Goal: Task Accomplishment & Management: Complete application form

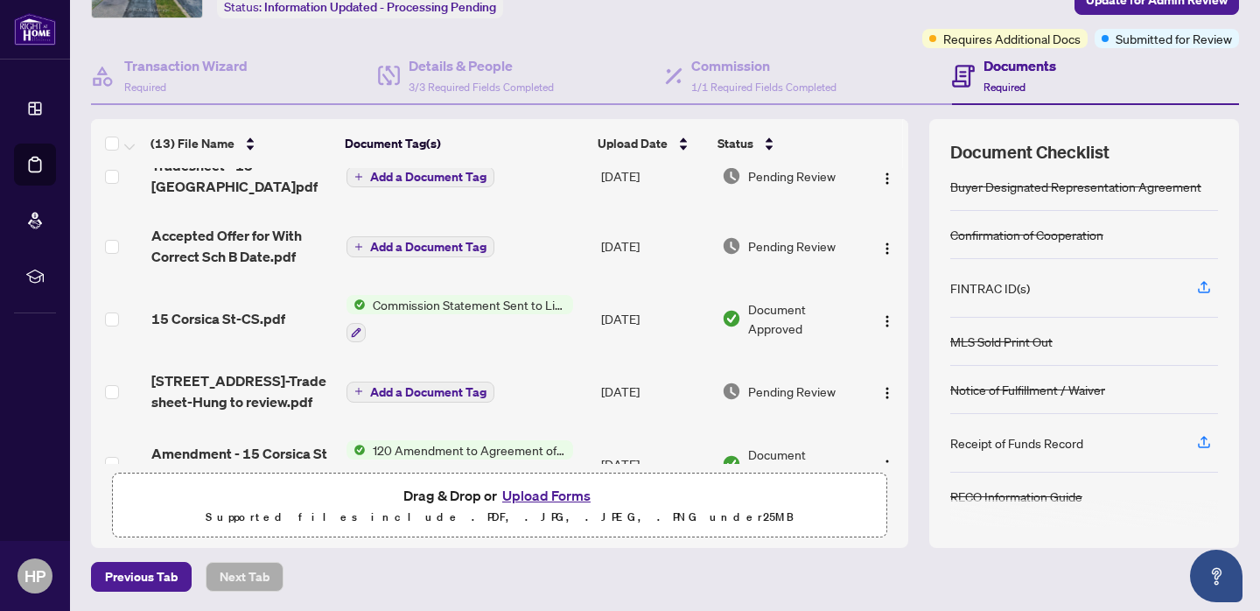
scroll to position [113, 0]
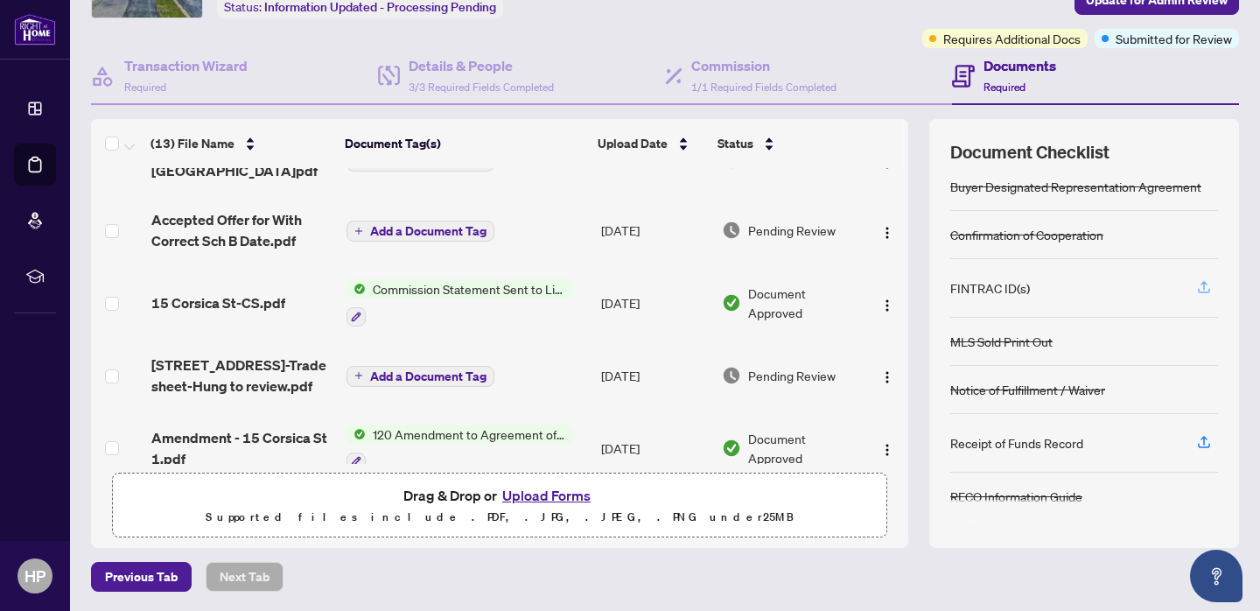
click at [1205, 285] on icon "button" at bounding box center [1204, 287] width 16 height 16
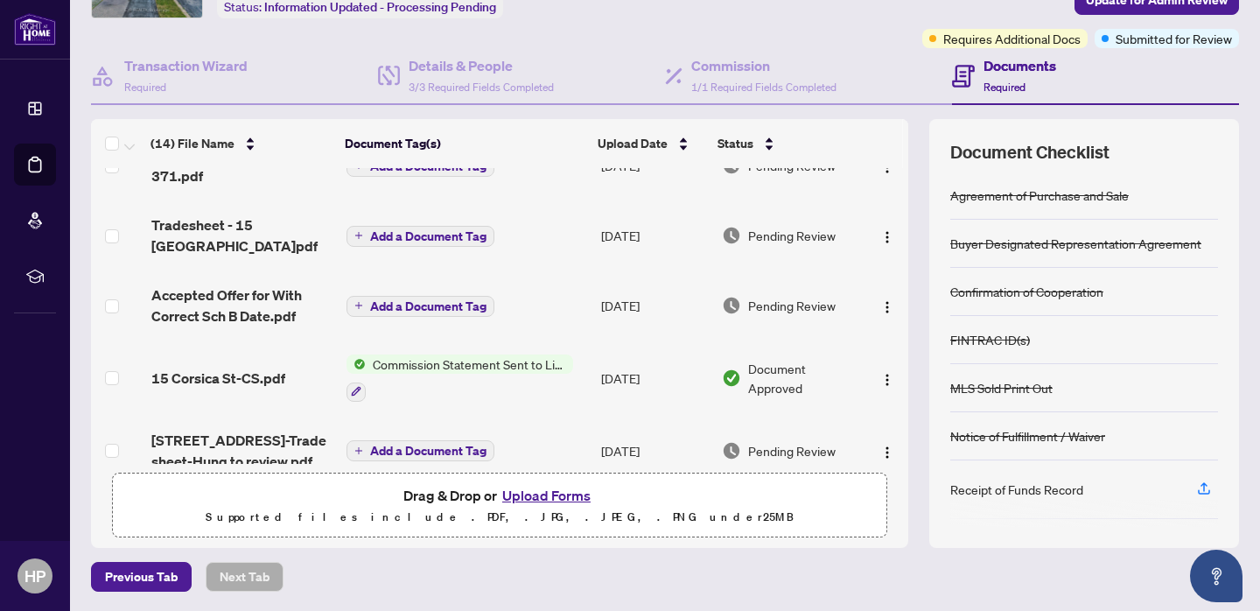
click at [565, 493] on button "Upload Forms" at bounding box center [546, 495] width 99 height 23
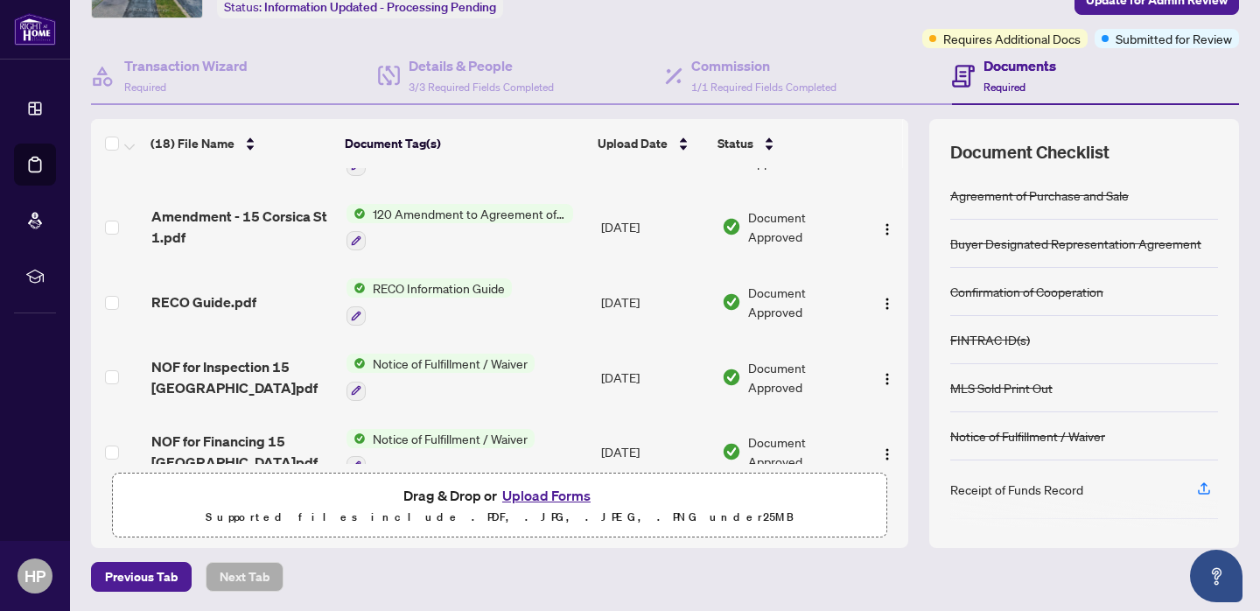
scroll to position [695, 0]
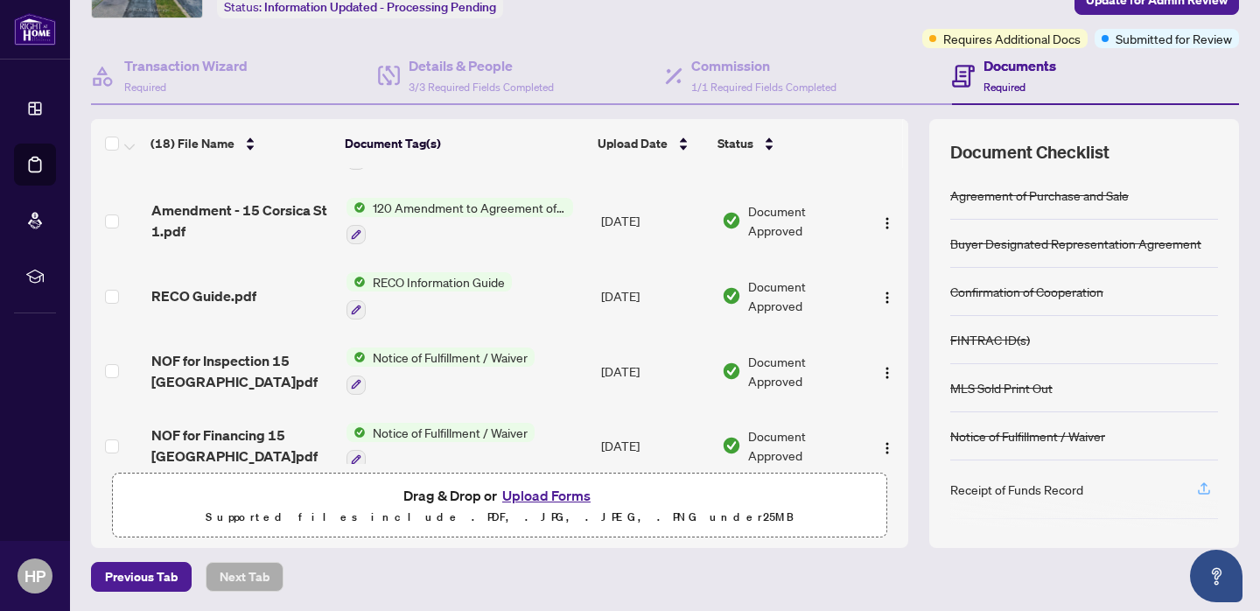
click at [1205, 485] on icon "button" at bounding box center [1204, 488] width 16 height 16
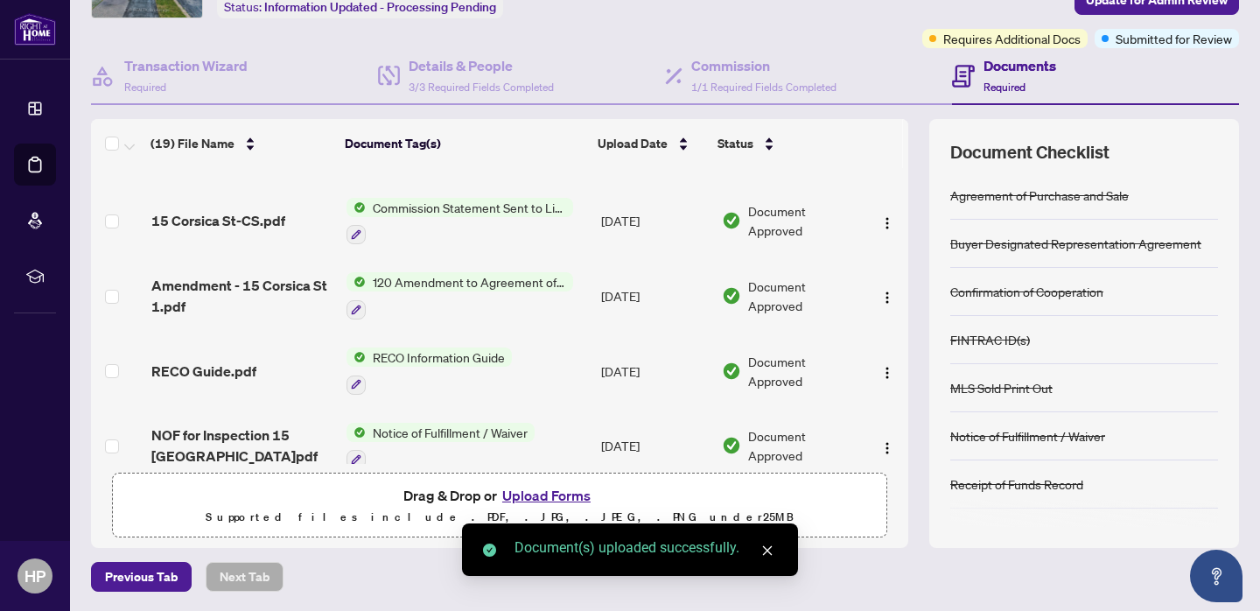
click at [767, 546] on icon "close" at bounding box center [767, 550] width 12 height 12
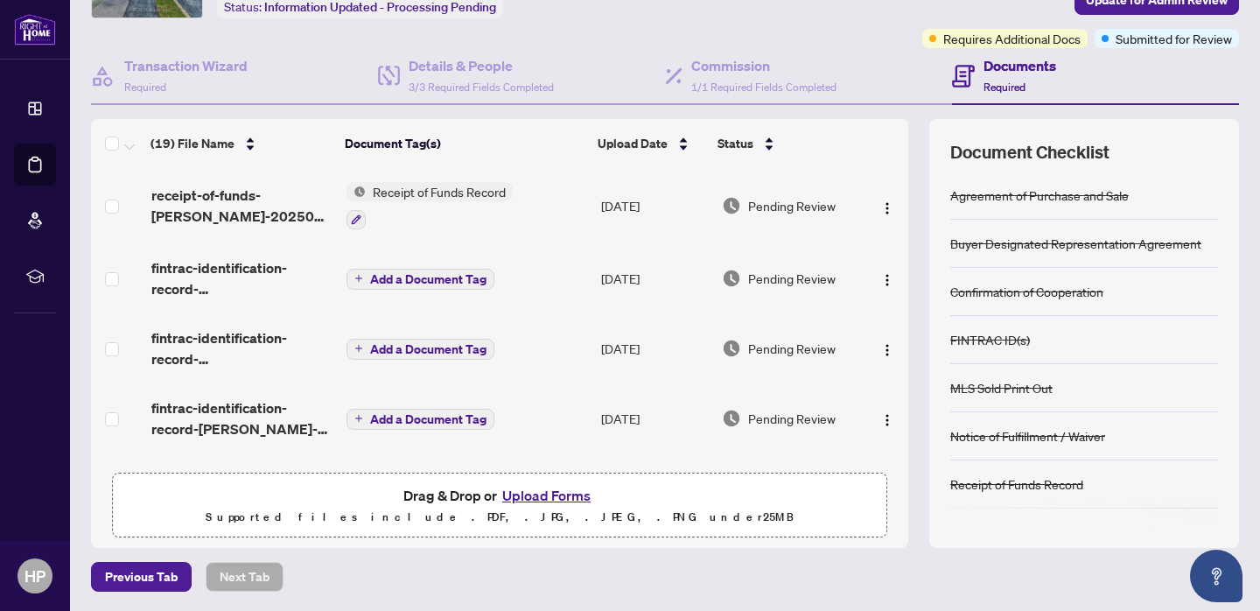
scroll to position [0, 0]
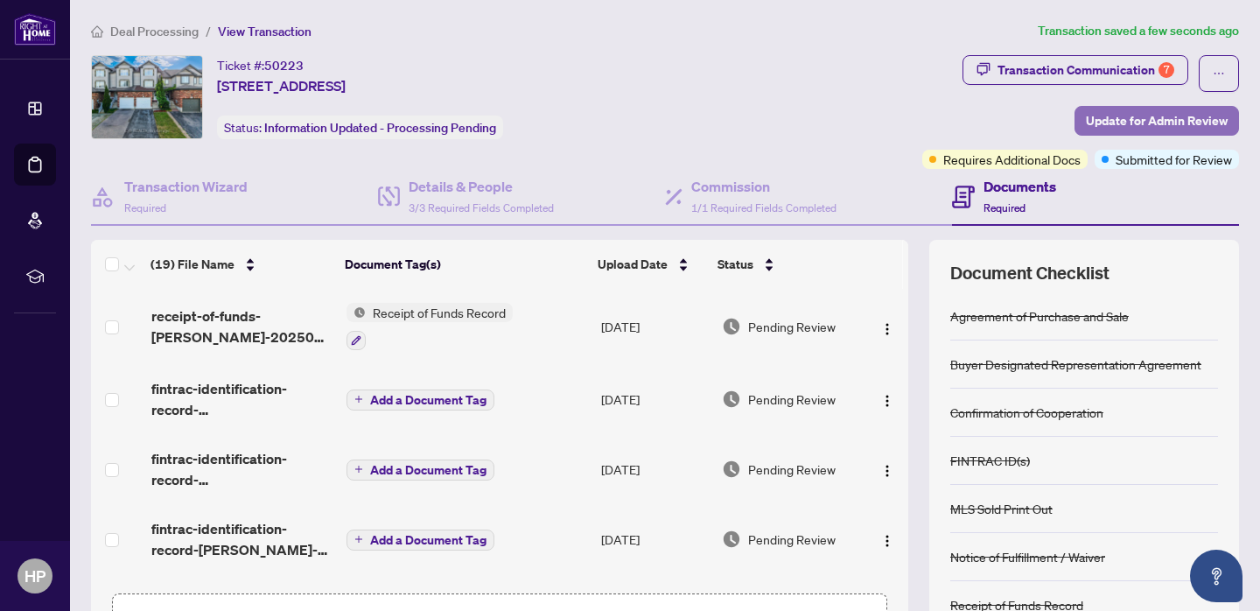
click at [1127, 124] on span "Update for Admin Review" at bounding box center [1157, 121] width 142 height 28
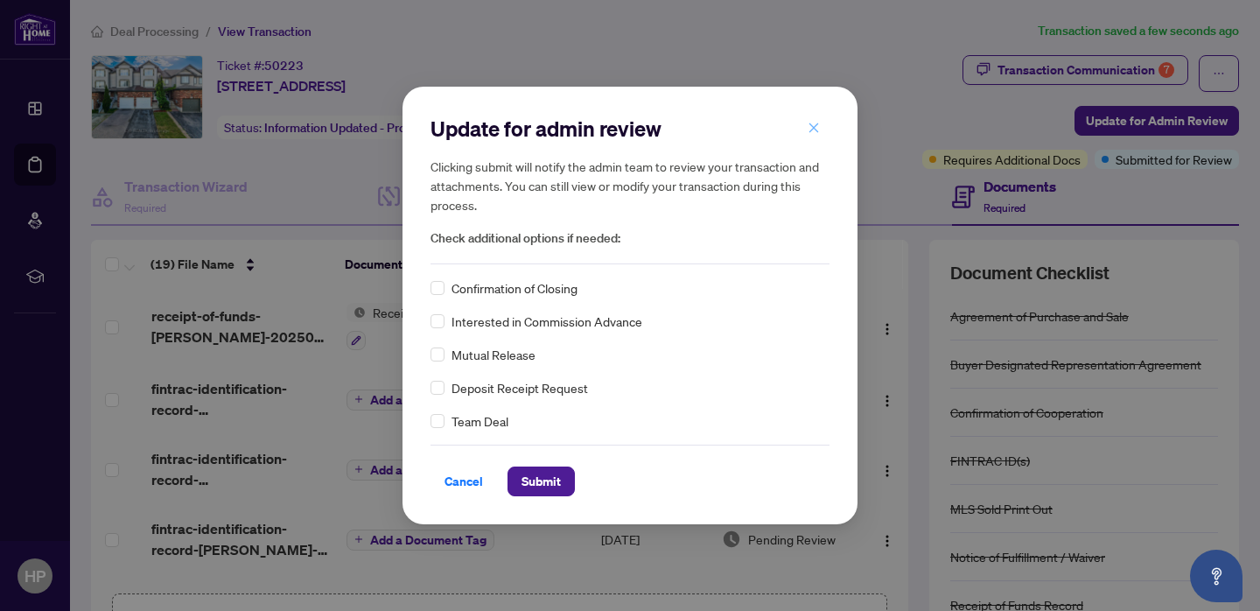
click at [815, 130] on icon "close" at bounding box center [814, 128] width 12 height 12
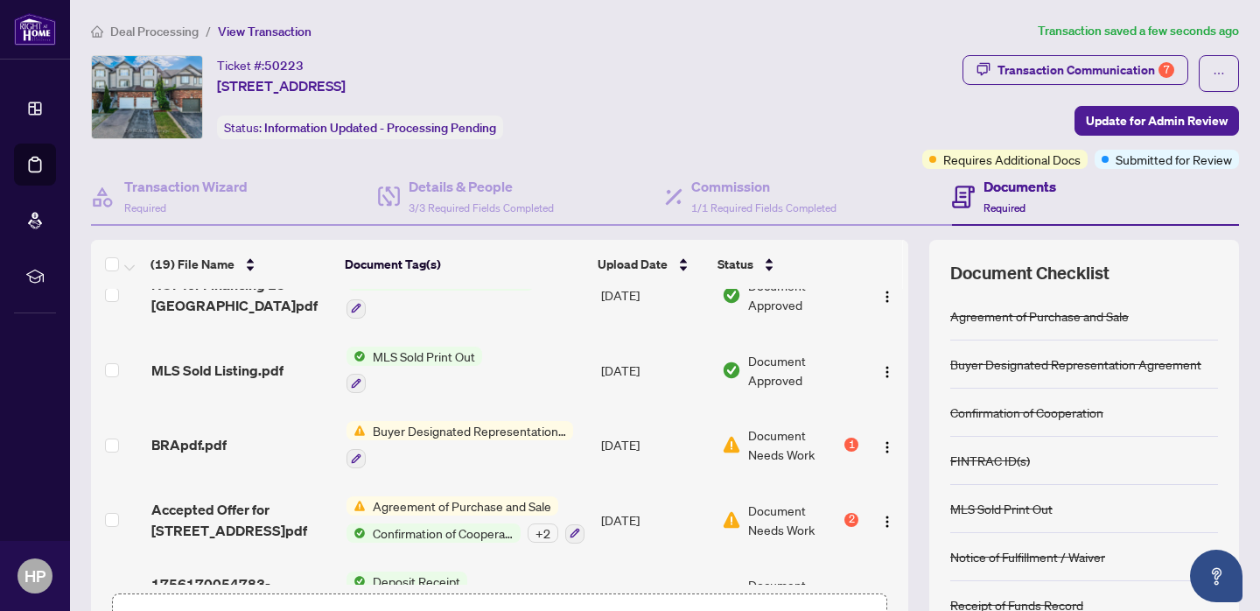
scroll to position [1054, 0]
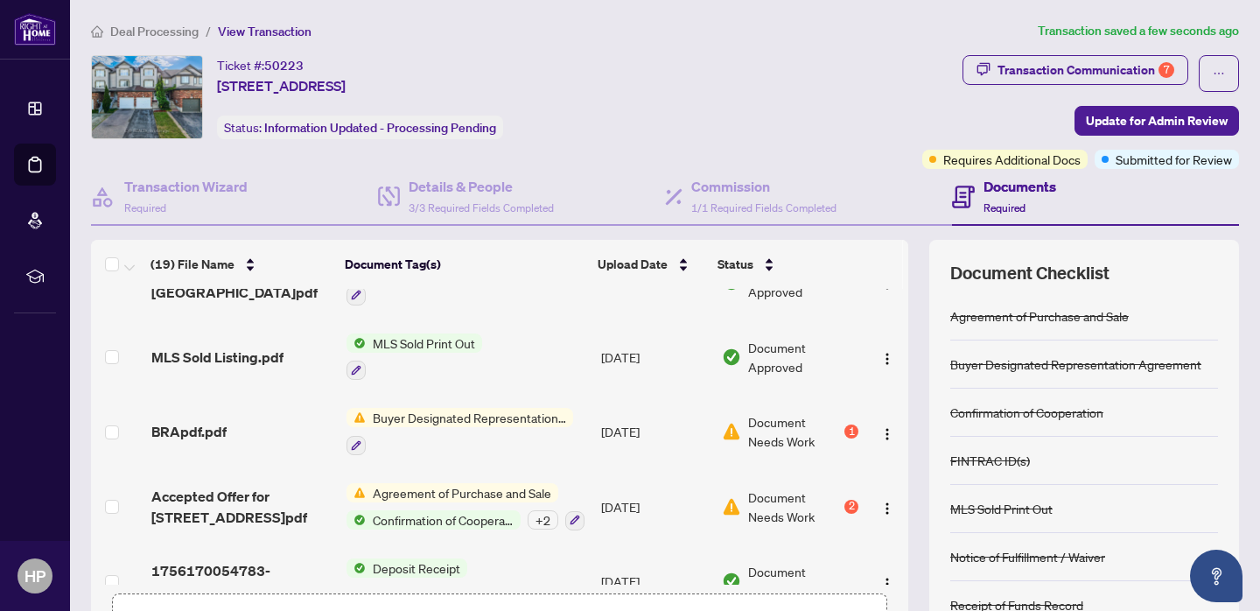
click at [516, 408] on span "Buyer Designated Representation Agreement" at bounding box center [469, 417] width 207 height 19
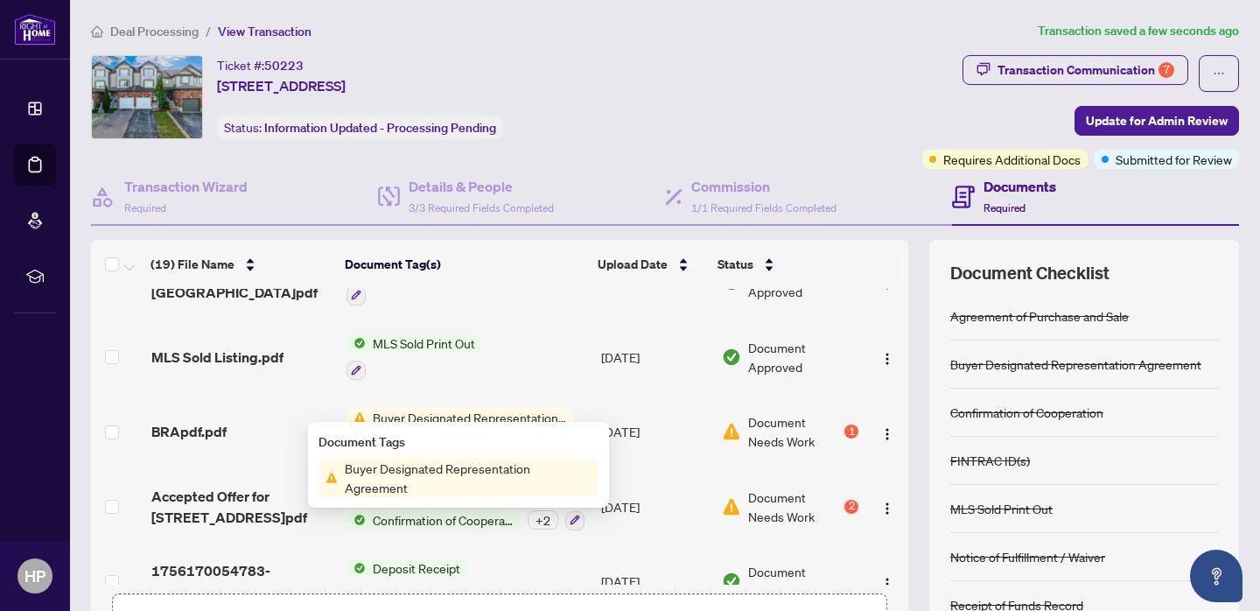
click at [513, 408] on span "Buyer Designated Representation Agreement" at bounding box center [469, 417] width 207 height 19
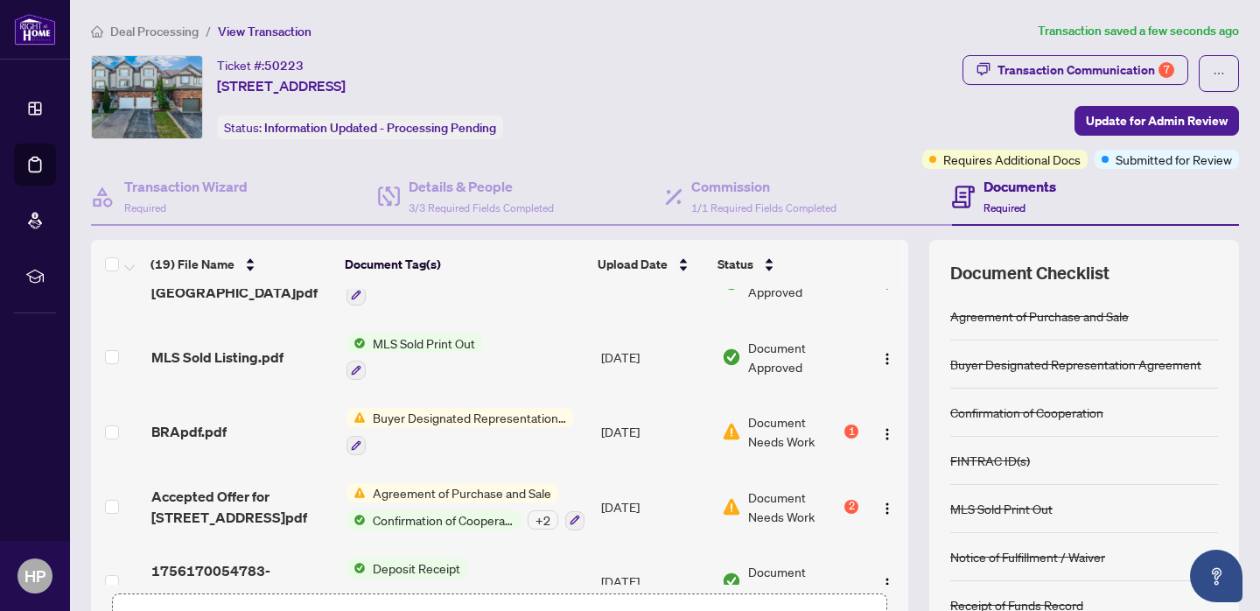
click at [513, 408] on span "Buyer Designated Representation Agreement" at bounding box center [469, 417] width 207 height 19
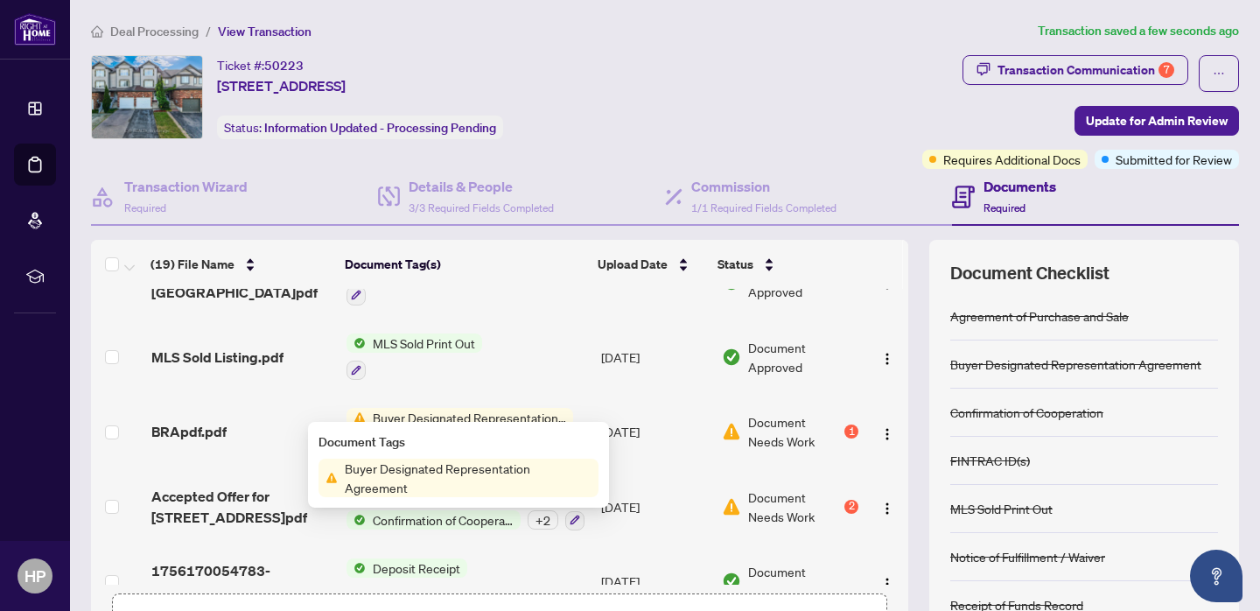
click at [476, 472] on span "Buyer Designated Representation Agreement" at bounding box center [468, 477] width 261 height 38
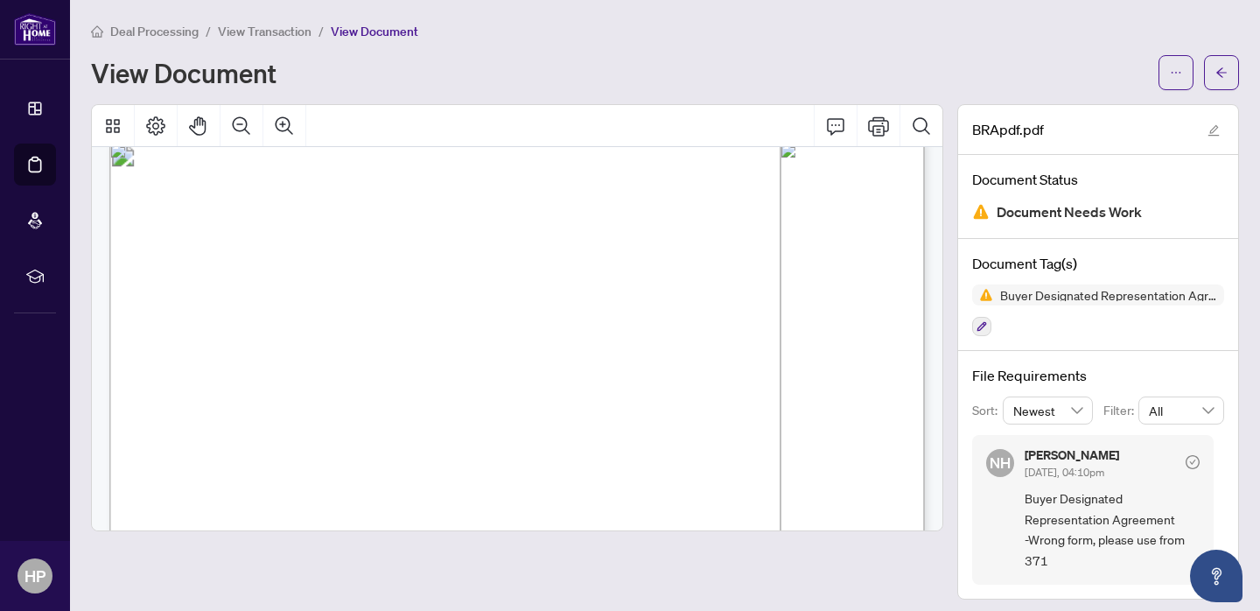
scroll to position [7, 0]
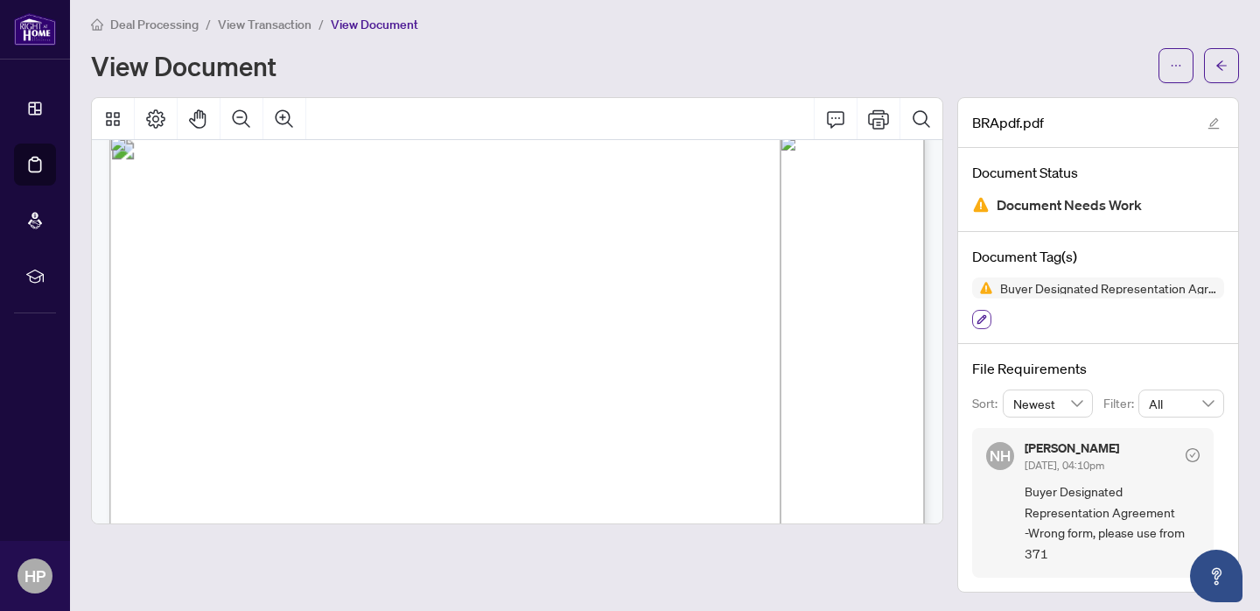
click at [985, 315] on icon "button" at bounding box center [982, 320] width 10 height 10
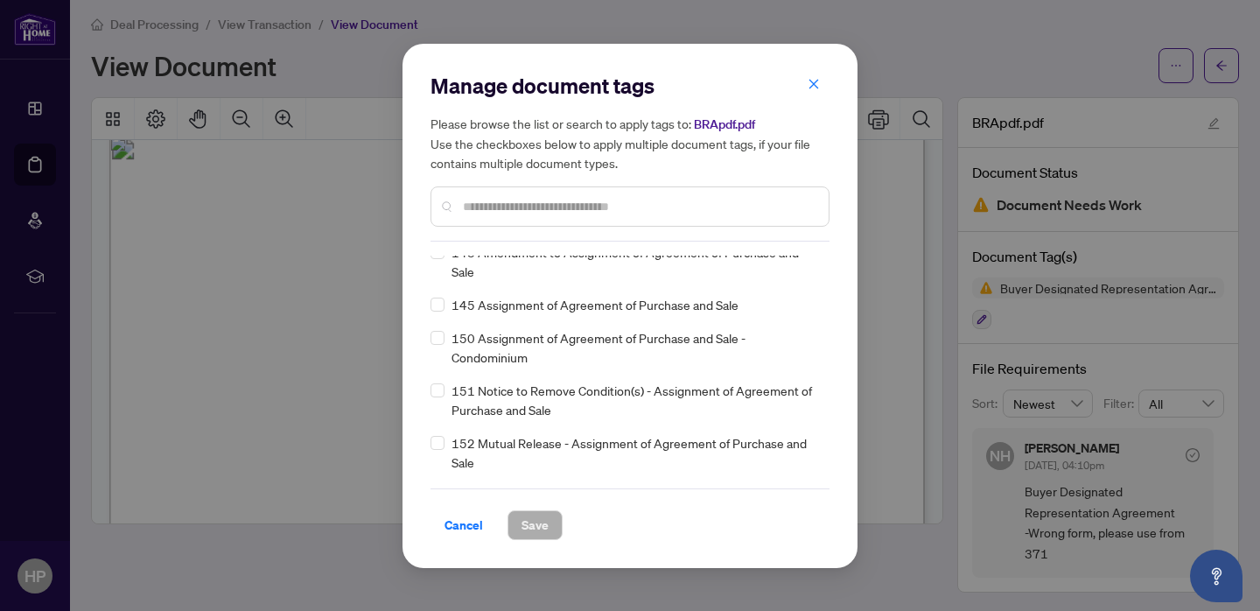
scroll to position [5673, 0]
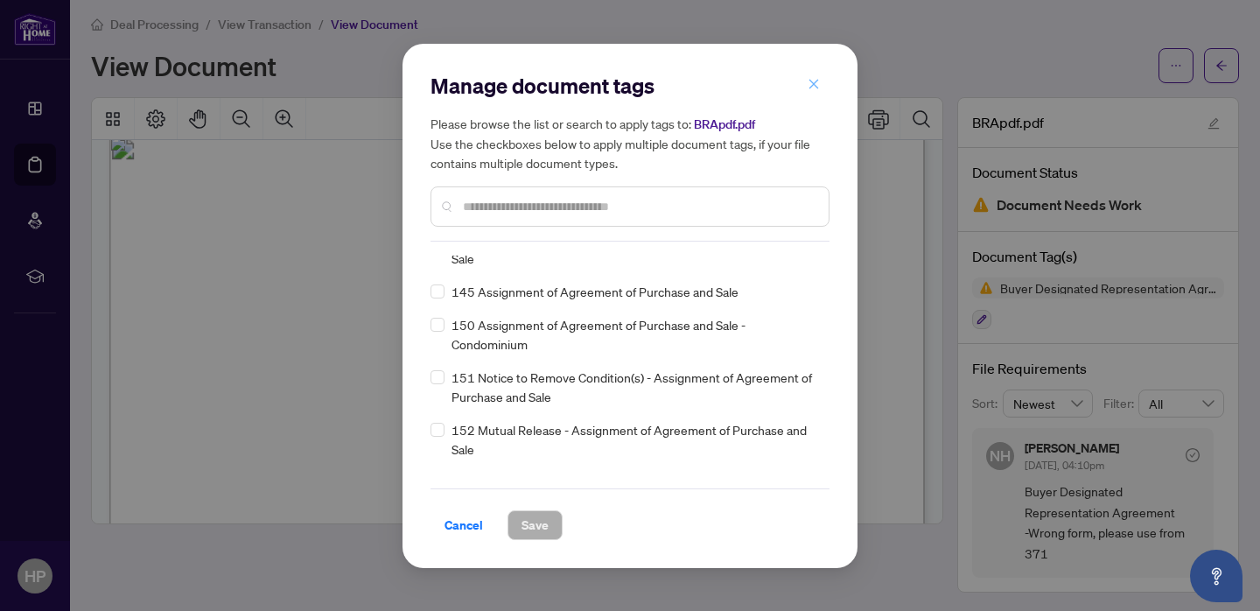
click at [809, 90] on icon "close" at bounding box center [814, 84] width 12 height 12
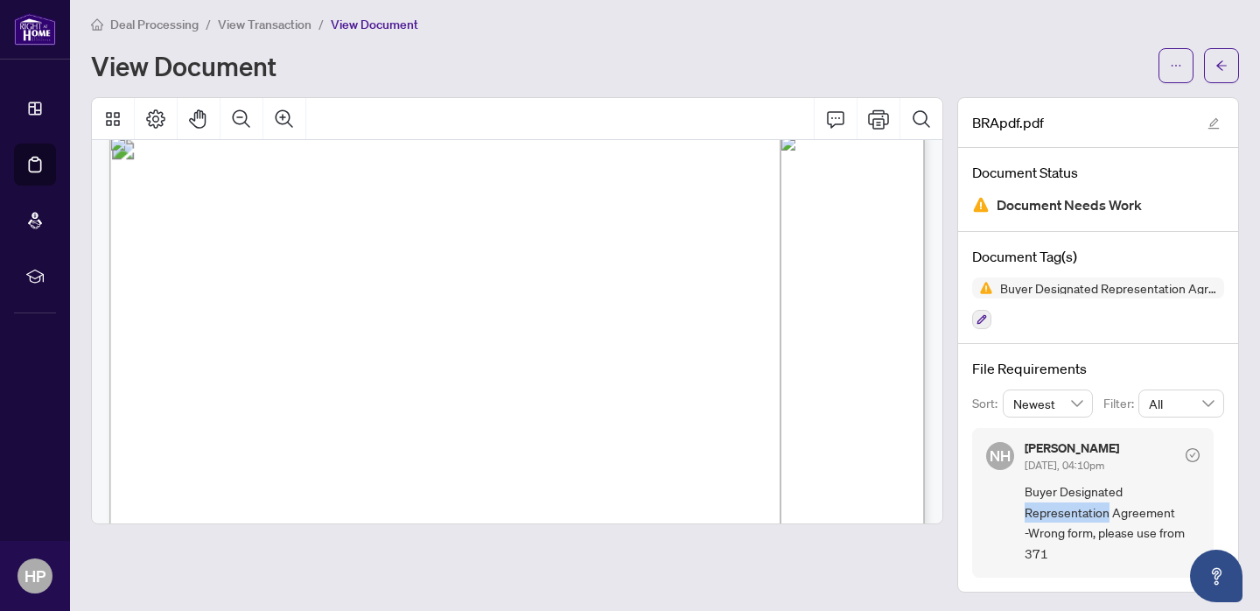
scroll to position [0, 0]
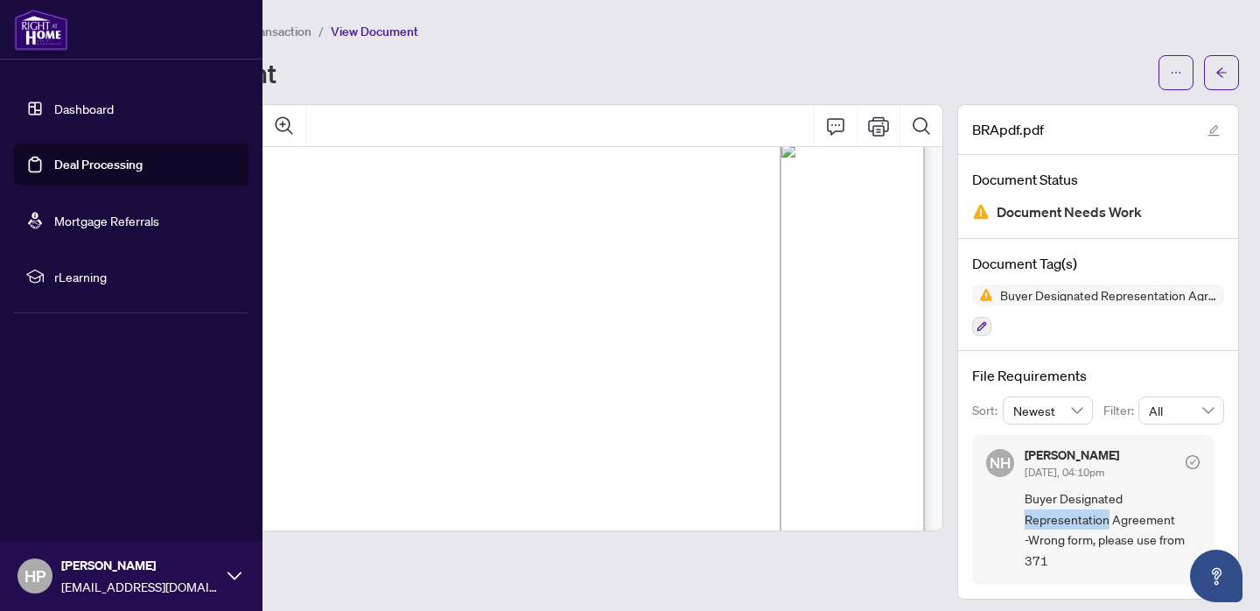
click at [106, 162] on link "Deal Processing" at bounding box center [98, 165] width 88 height 16
